Goal: Find specific page/section: Find specific page/section

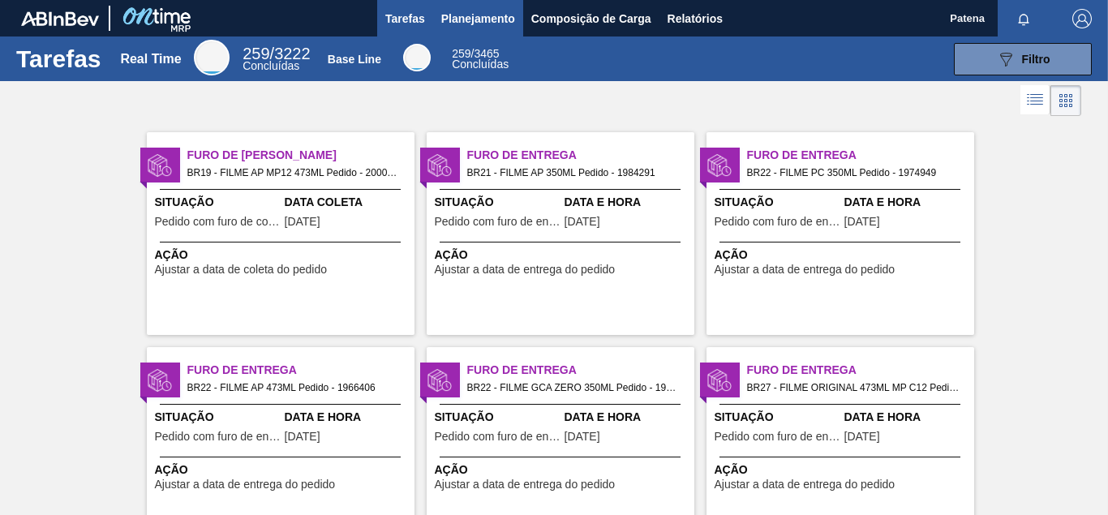
click at [474, 24] on span "Planejamento" at bounding box center [478, 18] width 74 height 19
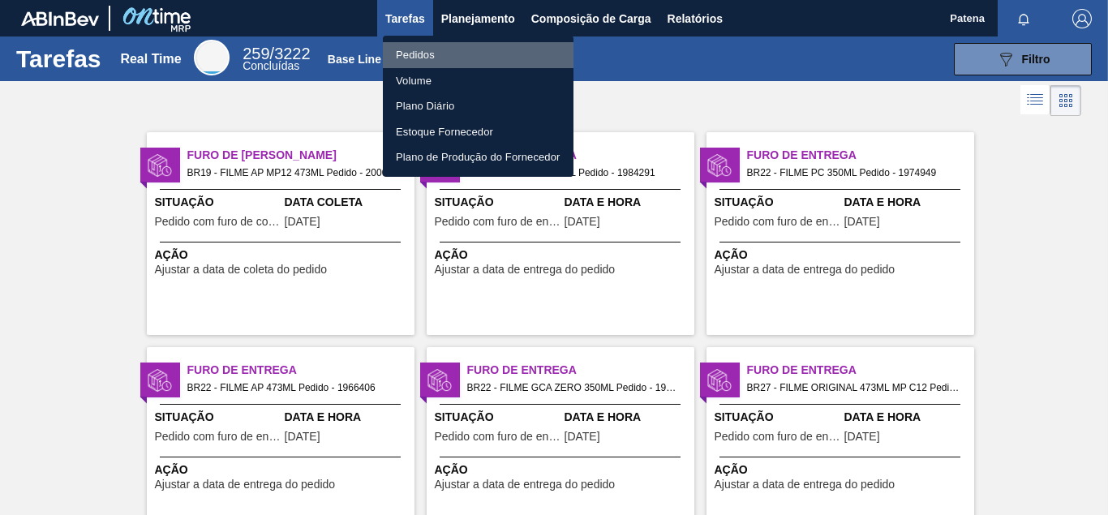
click at [448, 54] on li "Pedidos" at bounding box center [478, 55] width 191 height 26
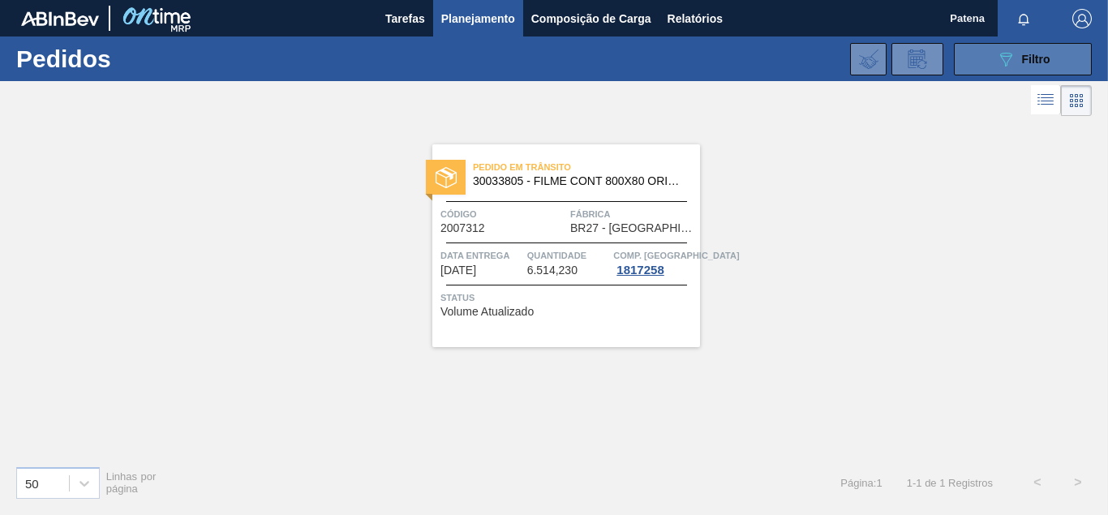
click at [1039, 62] on span "Filtro" at bounding box center [1036, 59] width 28 height 13
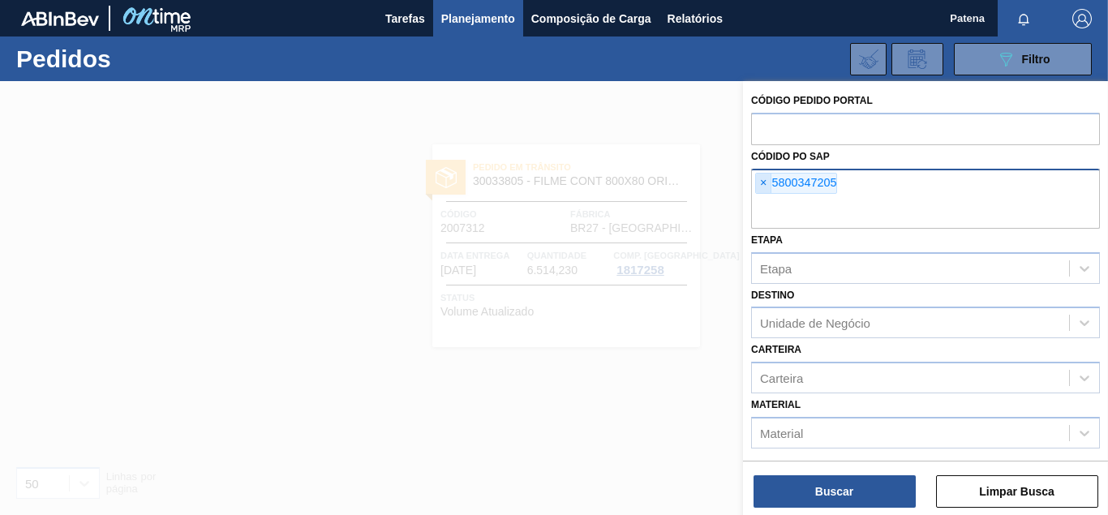
click at [761, 179] on span "×" at bounding box center [763, 183] width 15 height 19
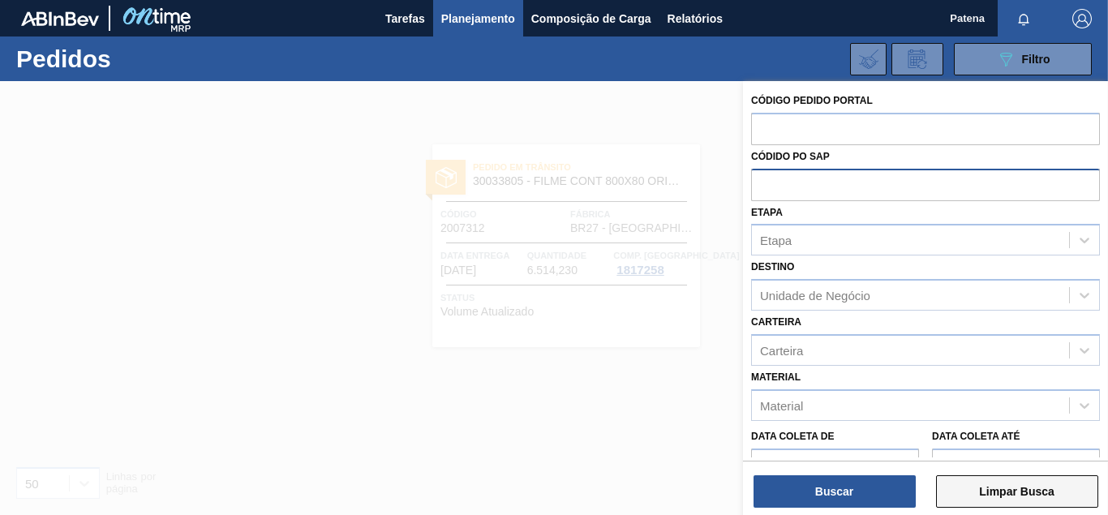
click at [1010, 497] on button "Limpar Busca" at bounding box center [1017, 491] width 162 height 32
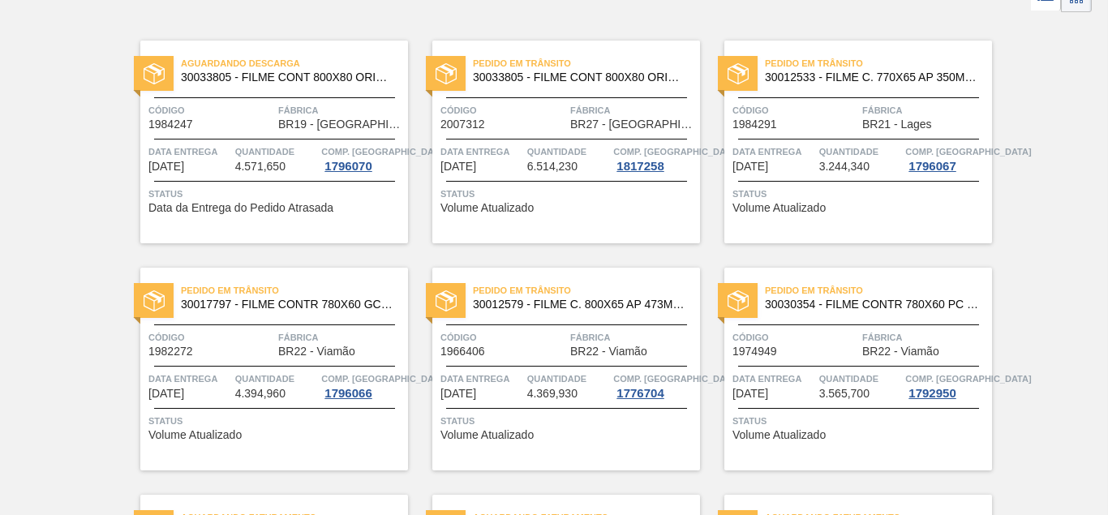
scroll to position [165, 0]
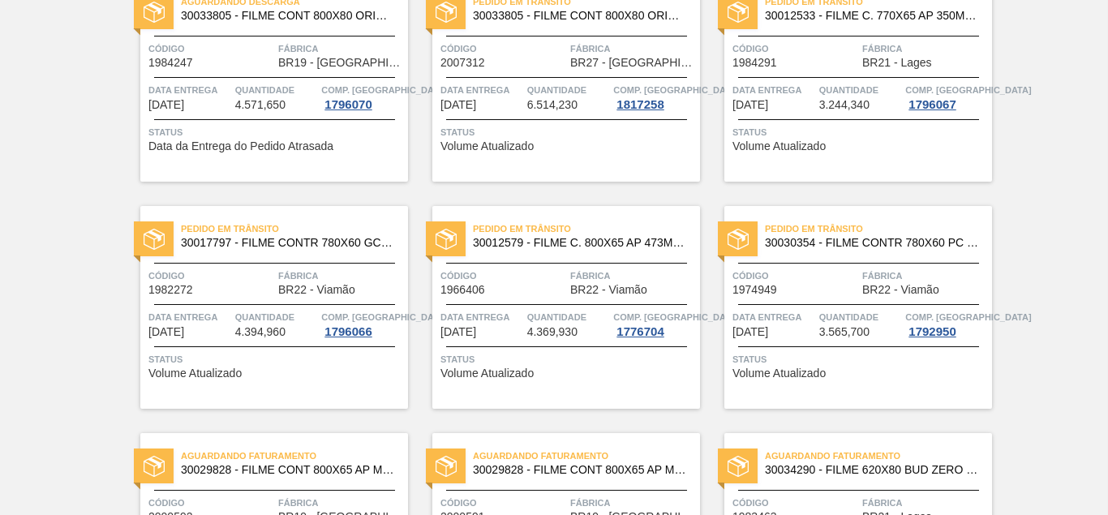
click at [541, 275] on span "Código" at bounding box center [503, 276] width 126 height 16
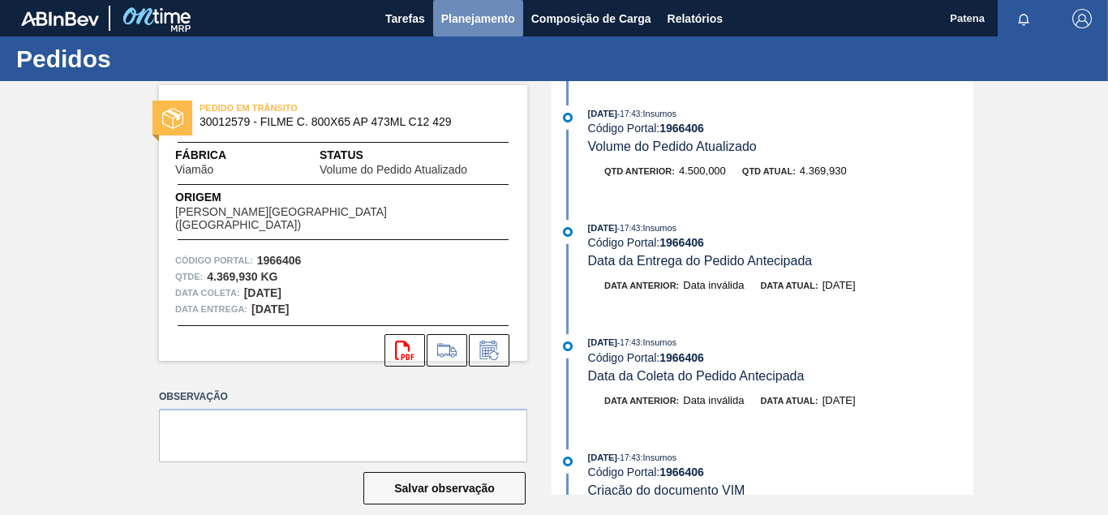
click at [479, 21] on span "Planejamento" at bounding box center [478, 18] width 74 height 19
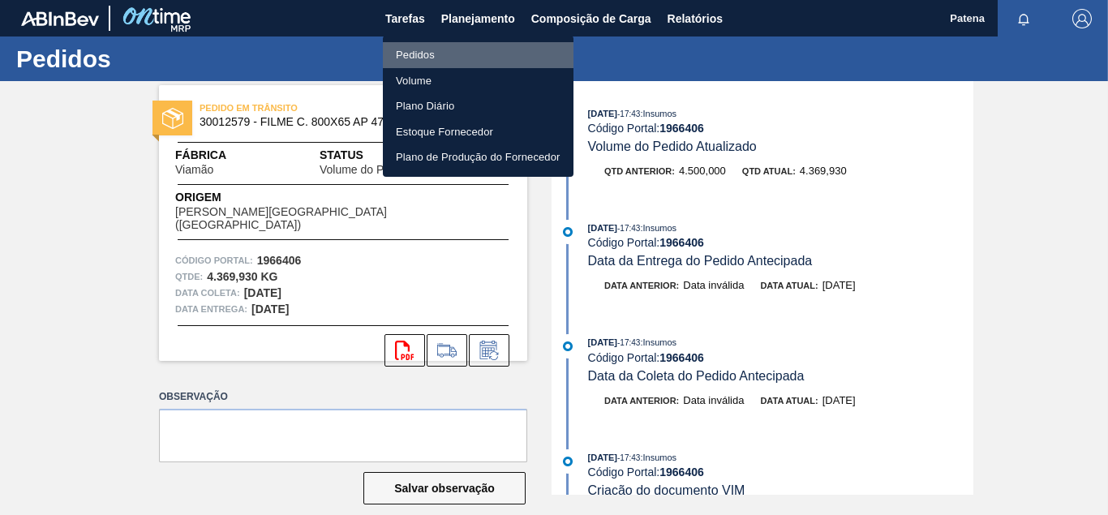
click at [424, 56] on li "Pedidos" at bounding box center [478, 55] width 191 height 26
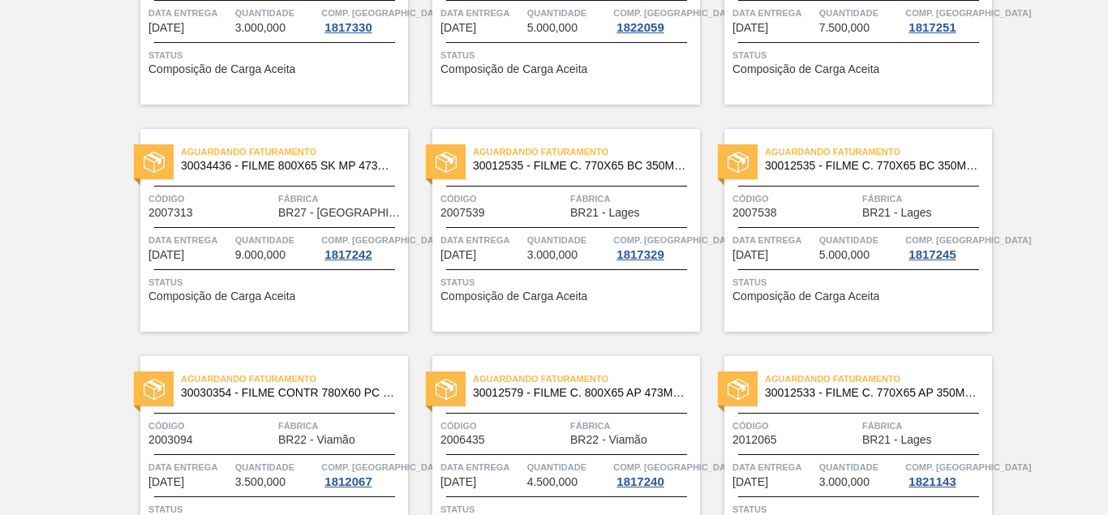
scroll to position [593, 0]
